Goal: Task Accomplishment & Management: Use online tool/utility

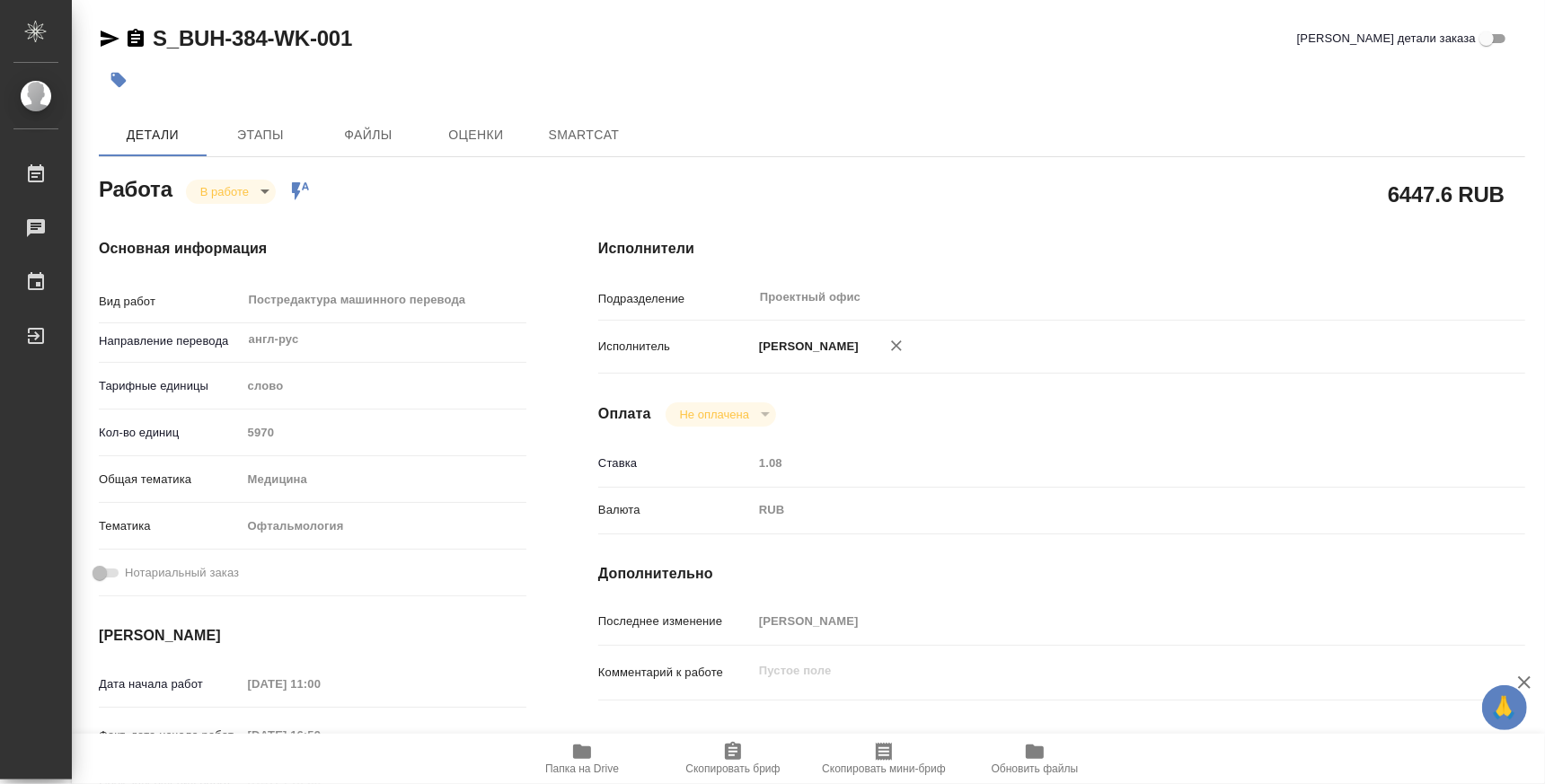
type textarea "x"
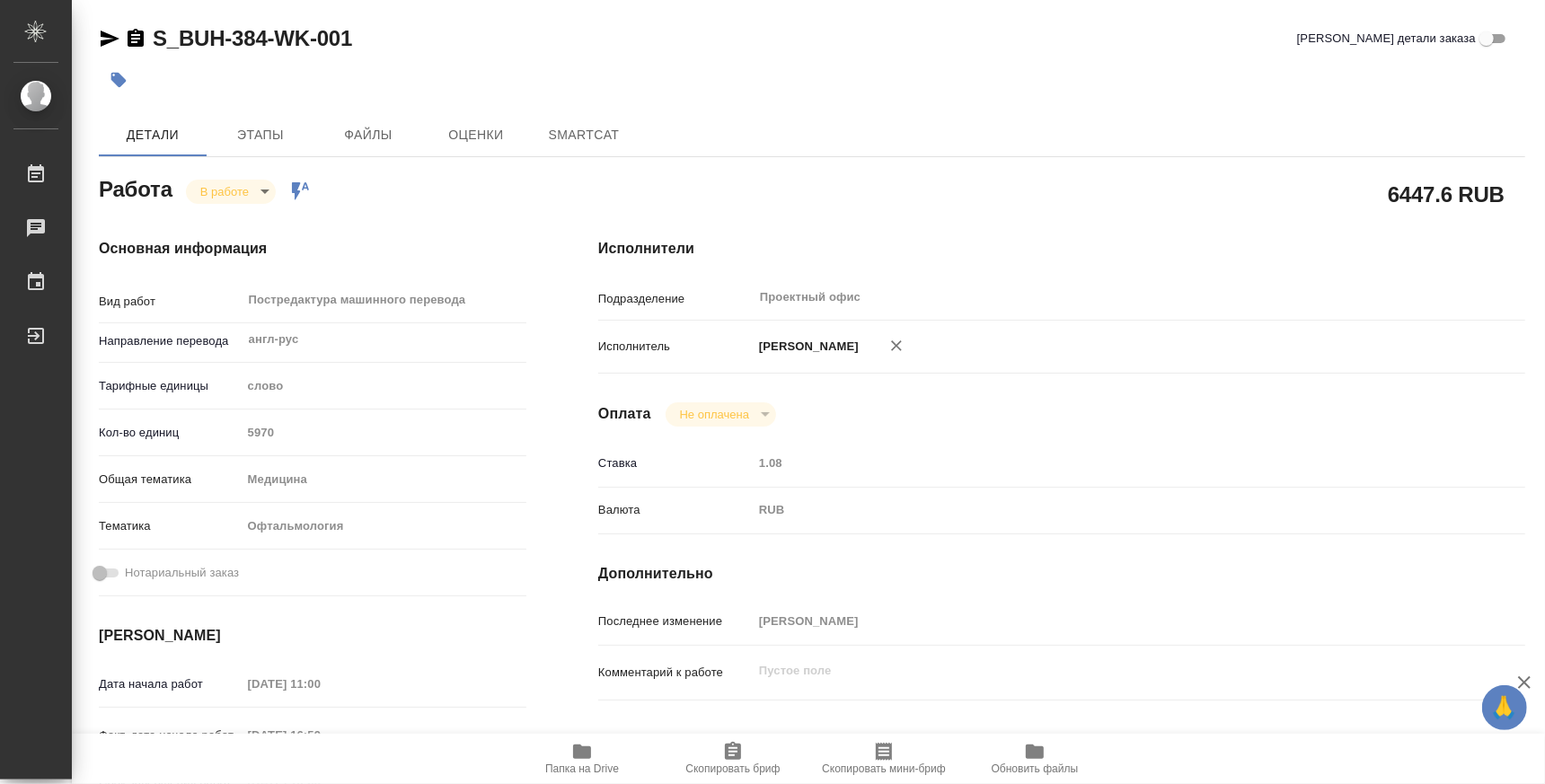
type textarea "x"
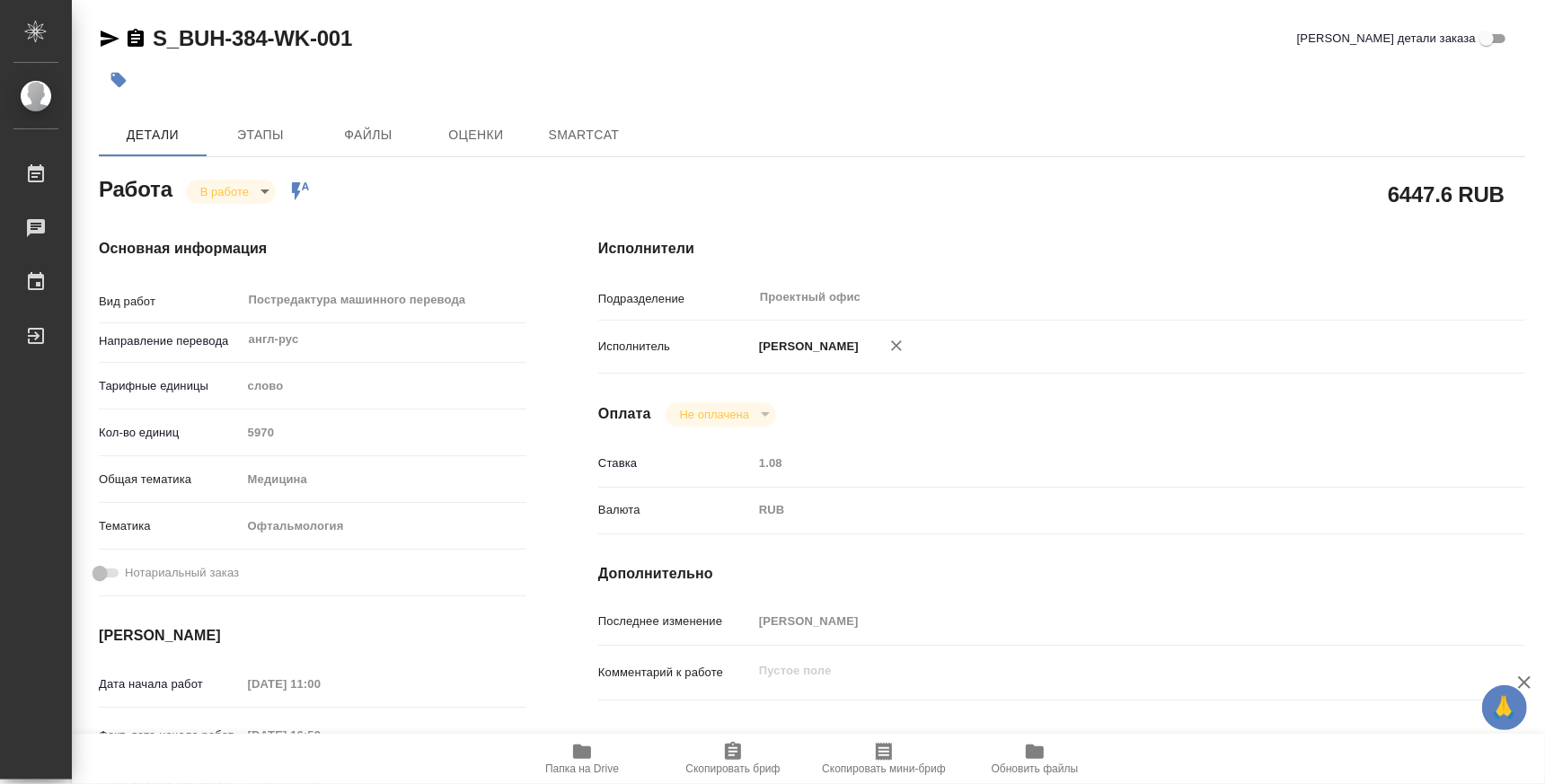
type textarea "x"
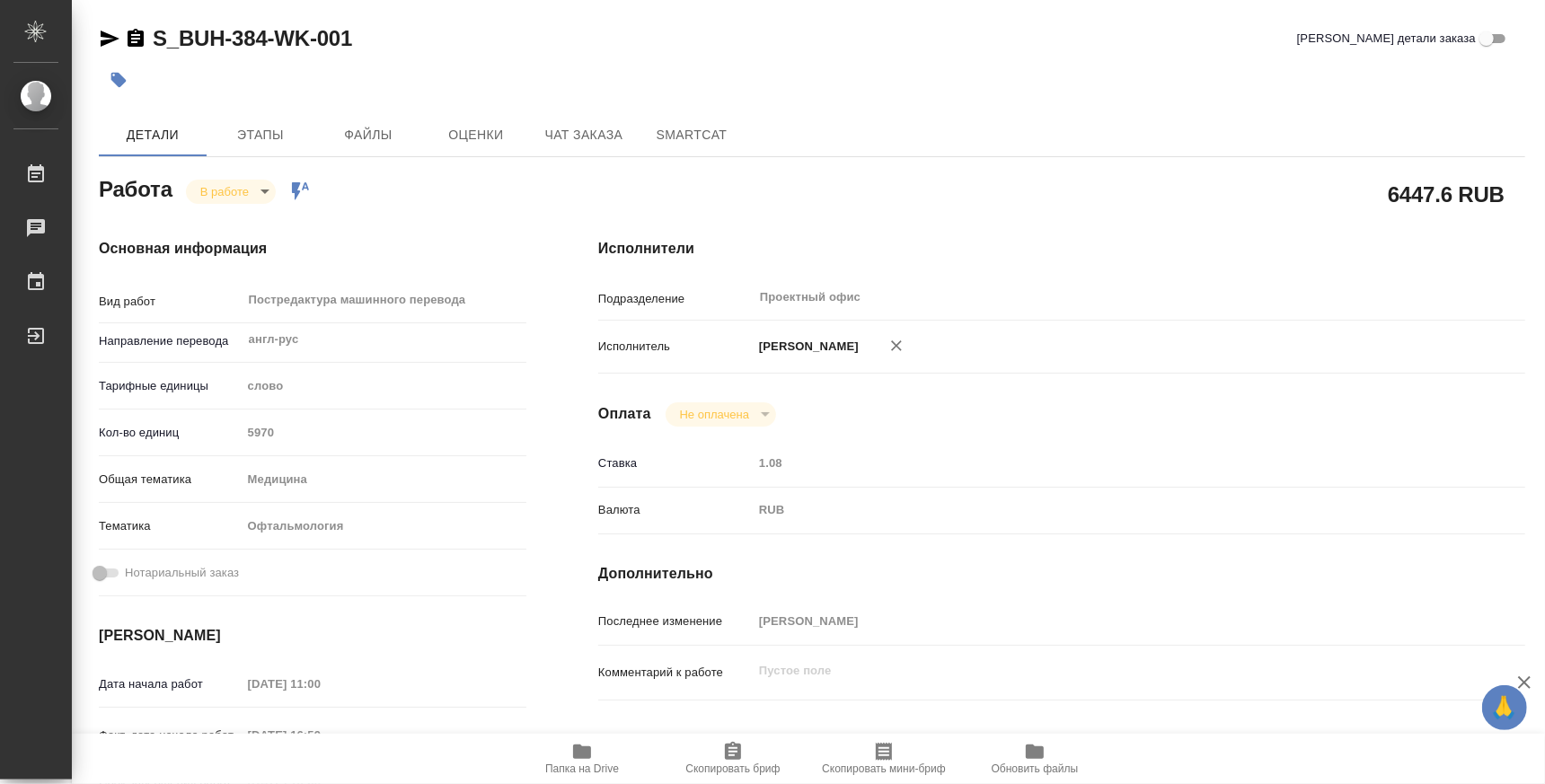
type textarea "x"
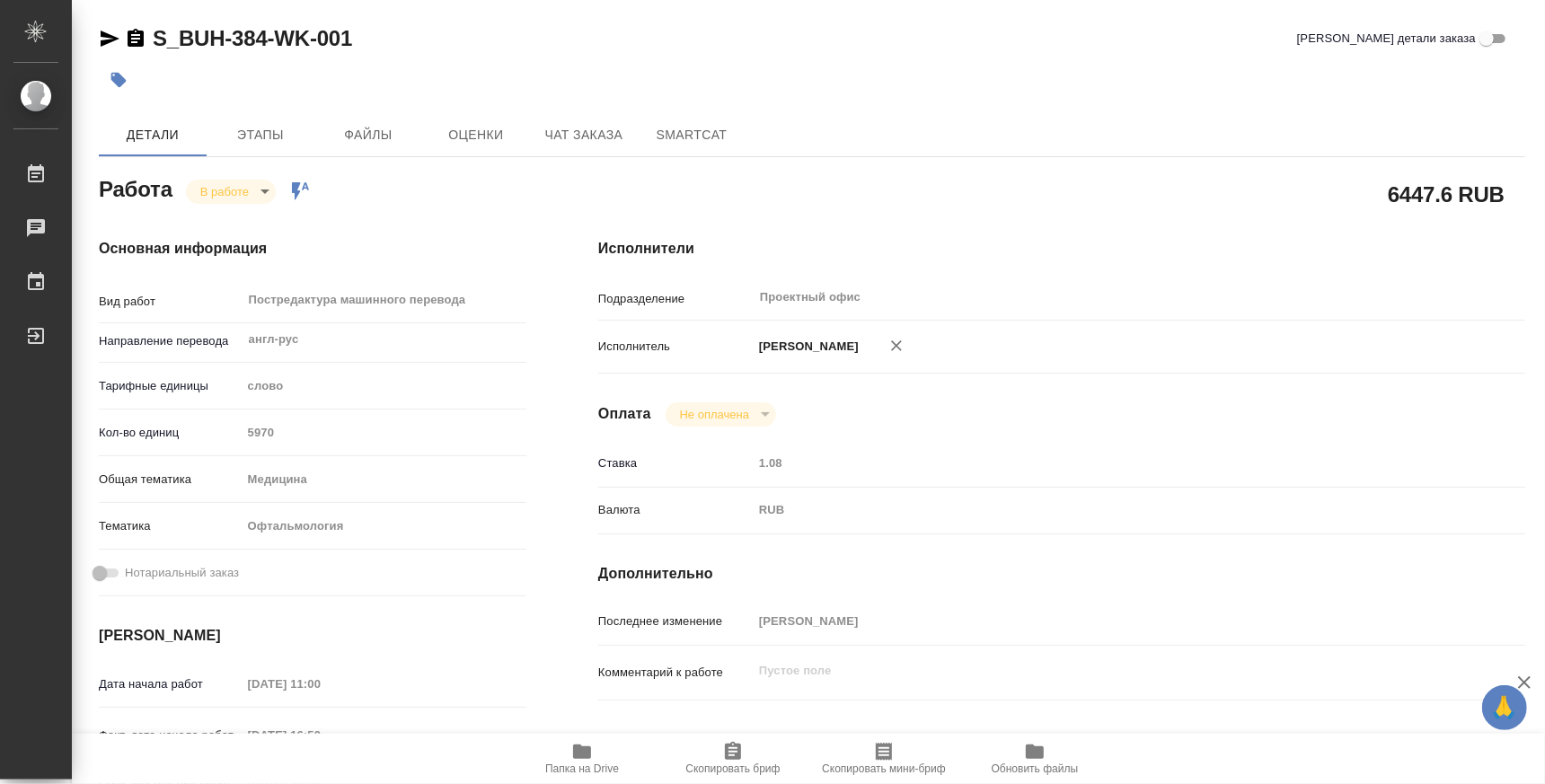
type textarea "x"
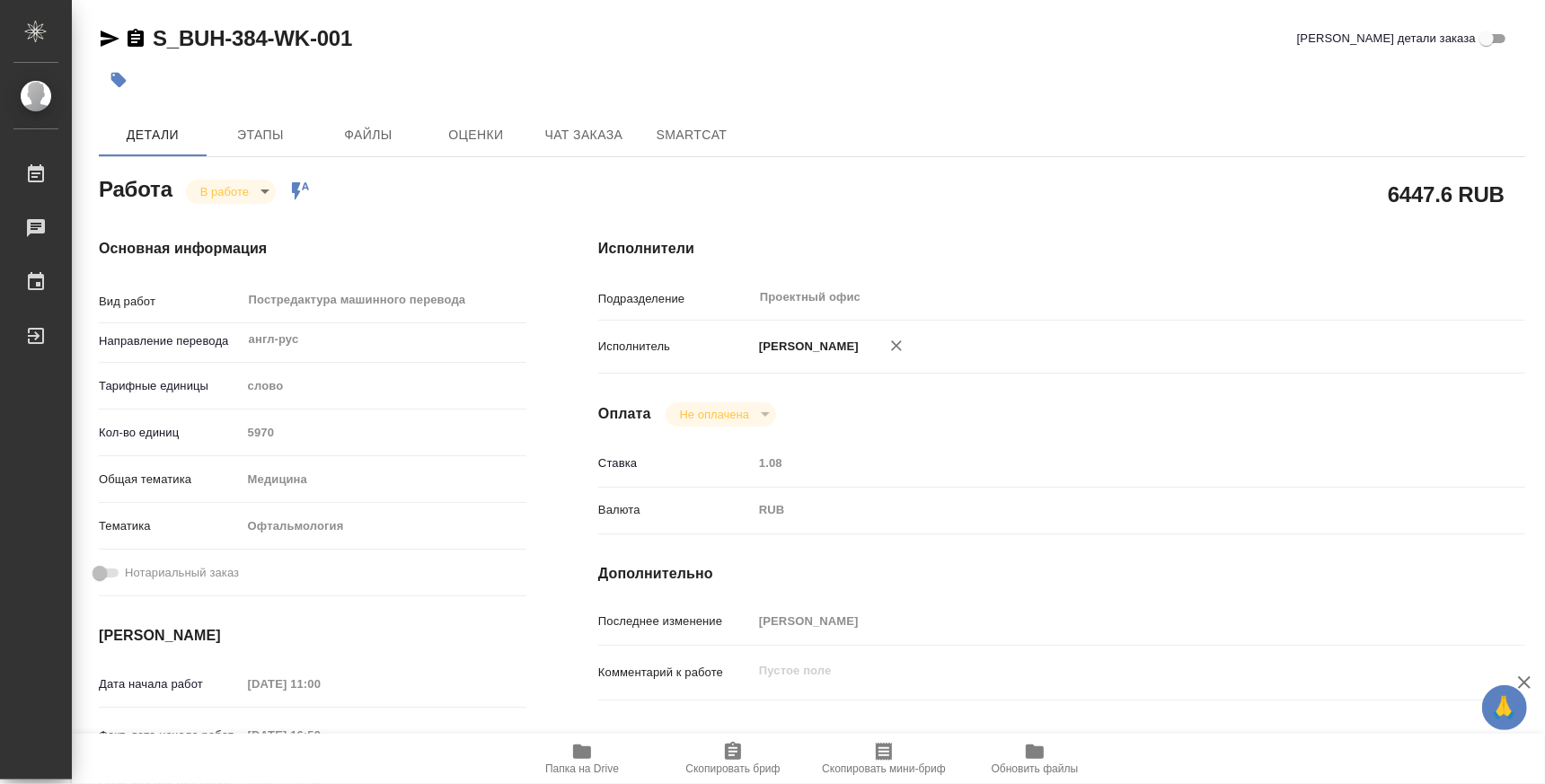
click at [556, 780] on button "Папка на Drive" at bounding box center [582, 758] width 151 height 51
click at [572, 767] on span "Папка на Drive" at bounding box center [582, 768] width 74 height 13
click at [242, 193] on body "🙏 .cls-1 fill:#fff; AWATERA Atminis [PERSON_NAME] 0 Чаты График Выйти S_BUH-384…" at bounding box center [772, 392] width 1545 height 784
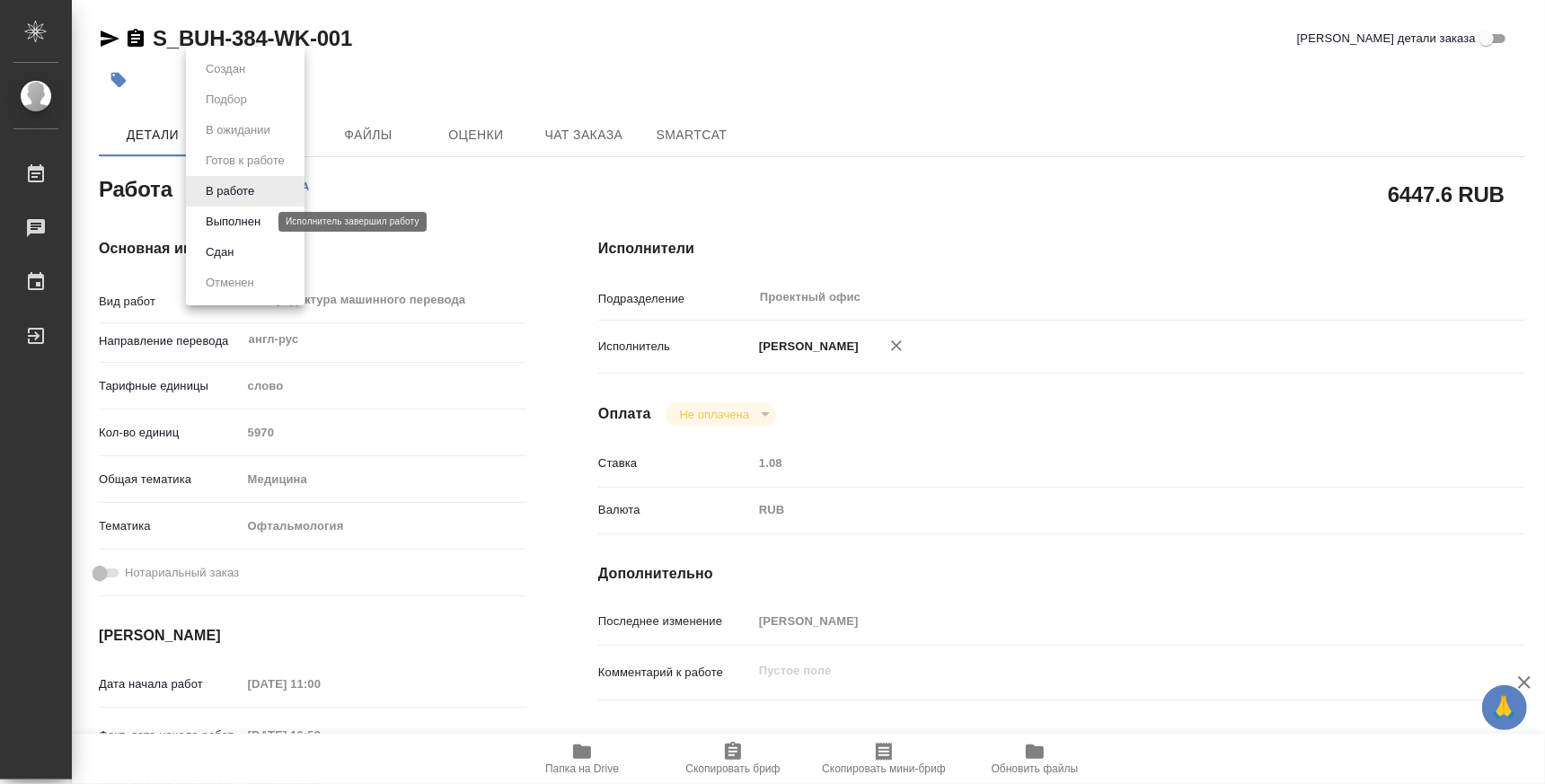
click at [243, 223] on button "Выполнен" at bounding box center [233, 222] width 65 height 19
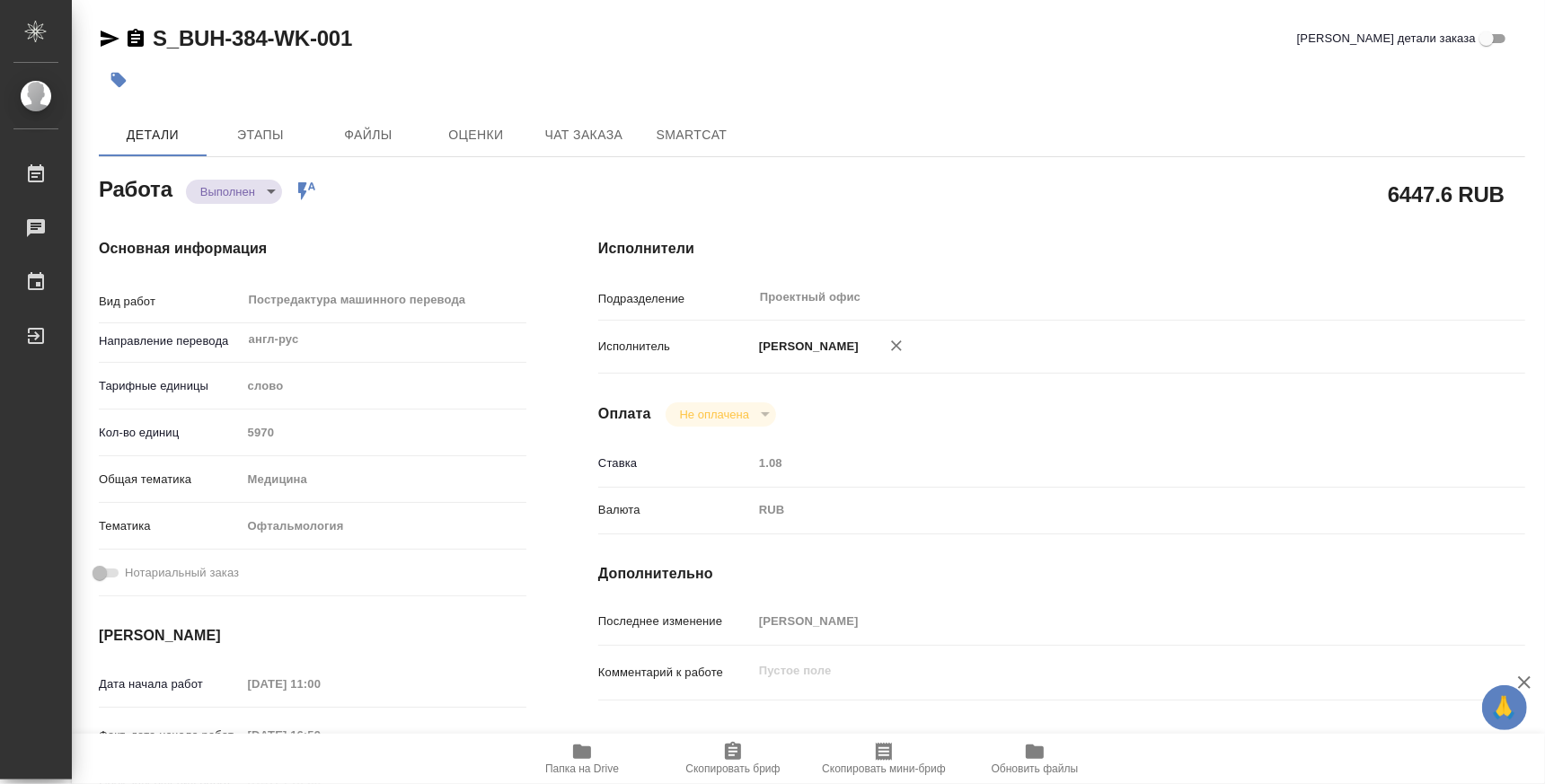
type textarea "x"
